Goal: Transaction & Acquisition: Purchase product/service

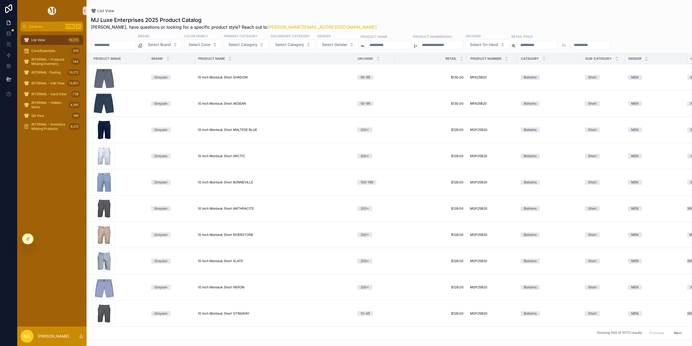
click at [409, 44] on input "scrollable content" at bounding box center [388, 45] width 44 height 8
type input "********"
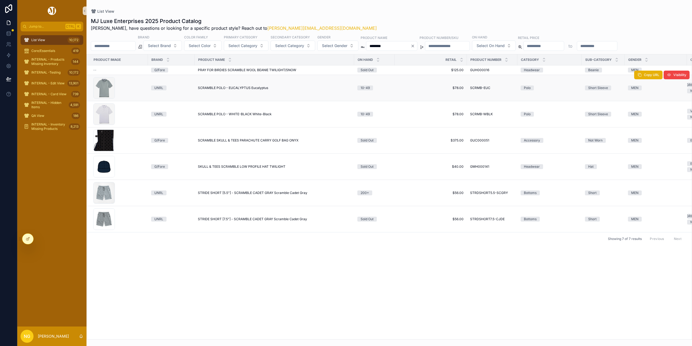
click at [236, 89] on span "SCRAMBLE POLO - EUCALYPTUS Eucalyptus" at bounding box center [233, 88] width 70 height 4
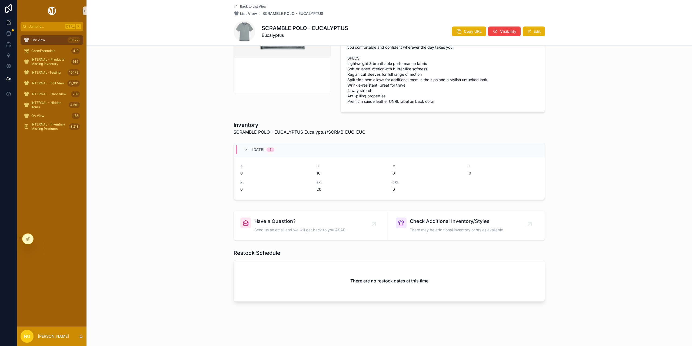
scroll to position [135, 0]
